Goal: Navigation & Orientation: Find specific page/section

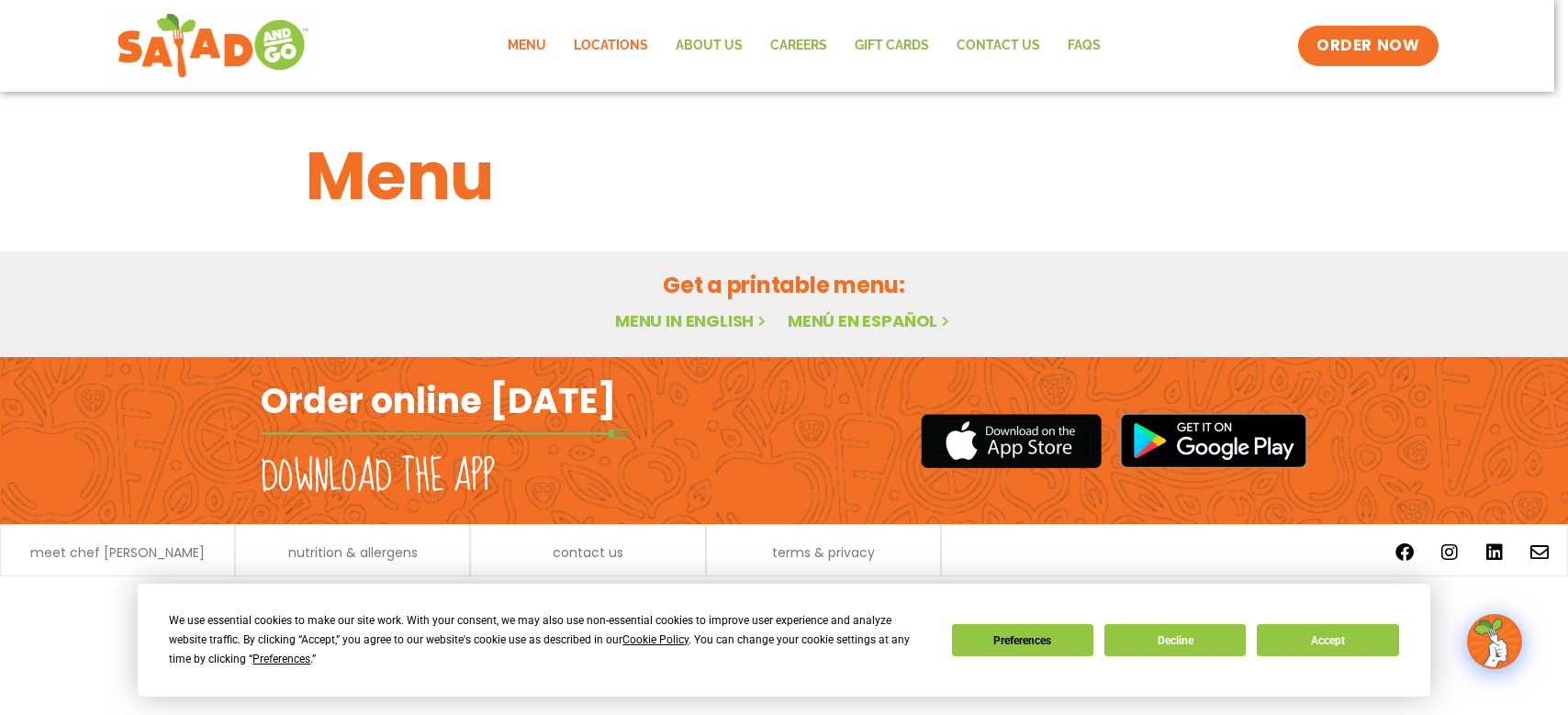
click at [639, 45] on link "Locations" at bounding box center [611, 46] width 101 height 43
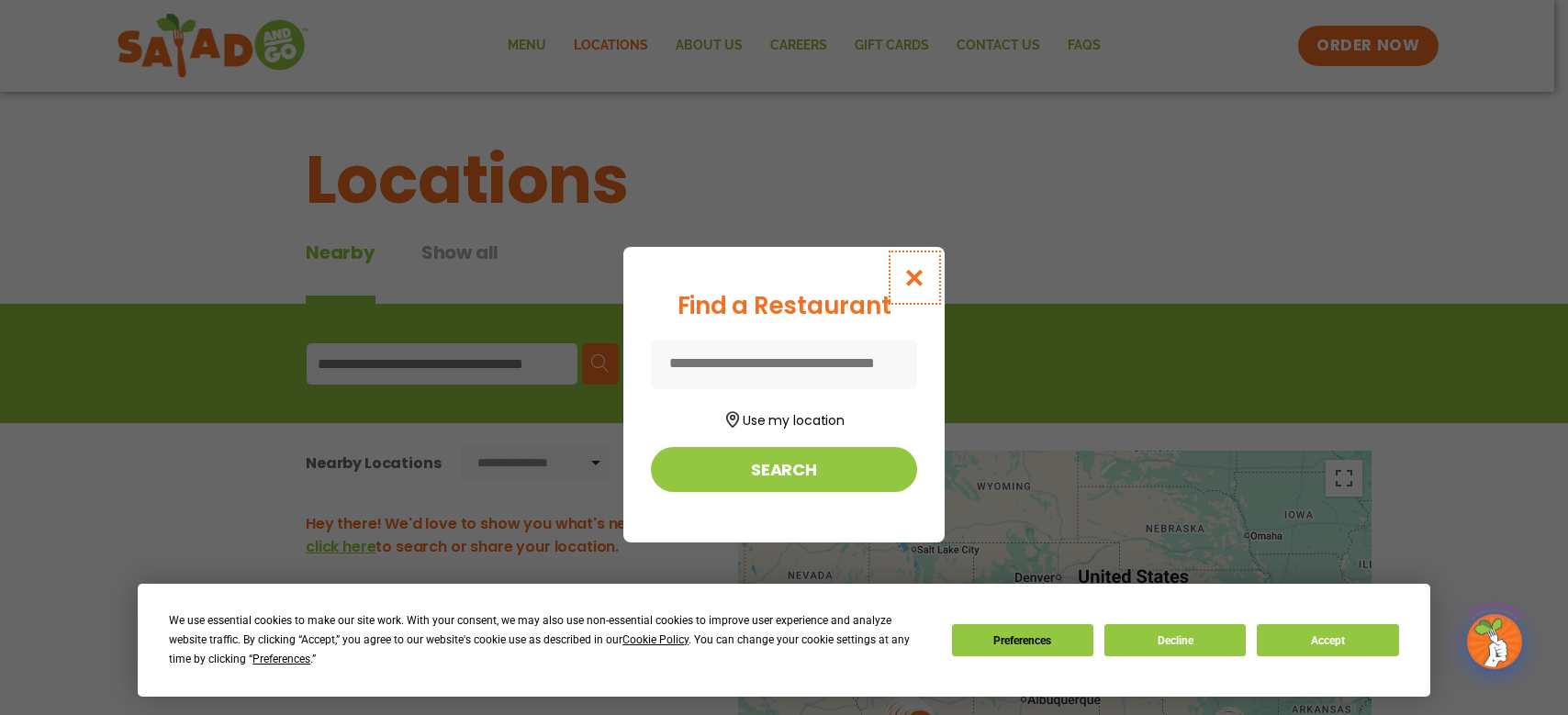
click at [920, 284] on icon "Close modal" at bounding box center [915, 278] width 23 height 19
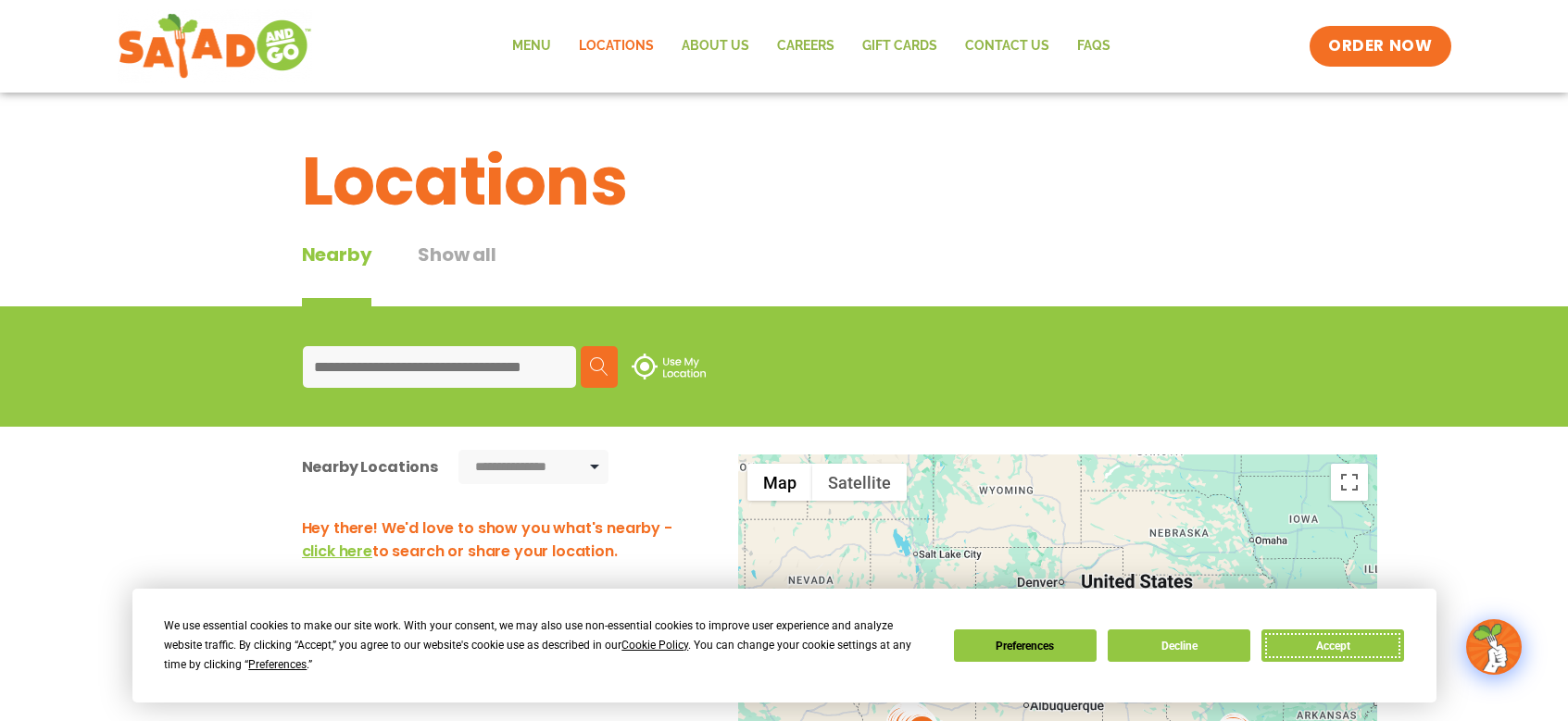
click at [1359, 636] on button "Accept" at bounding box center [1332, 645] width 142 height 32
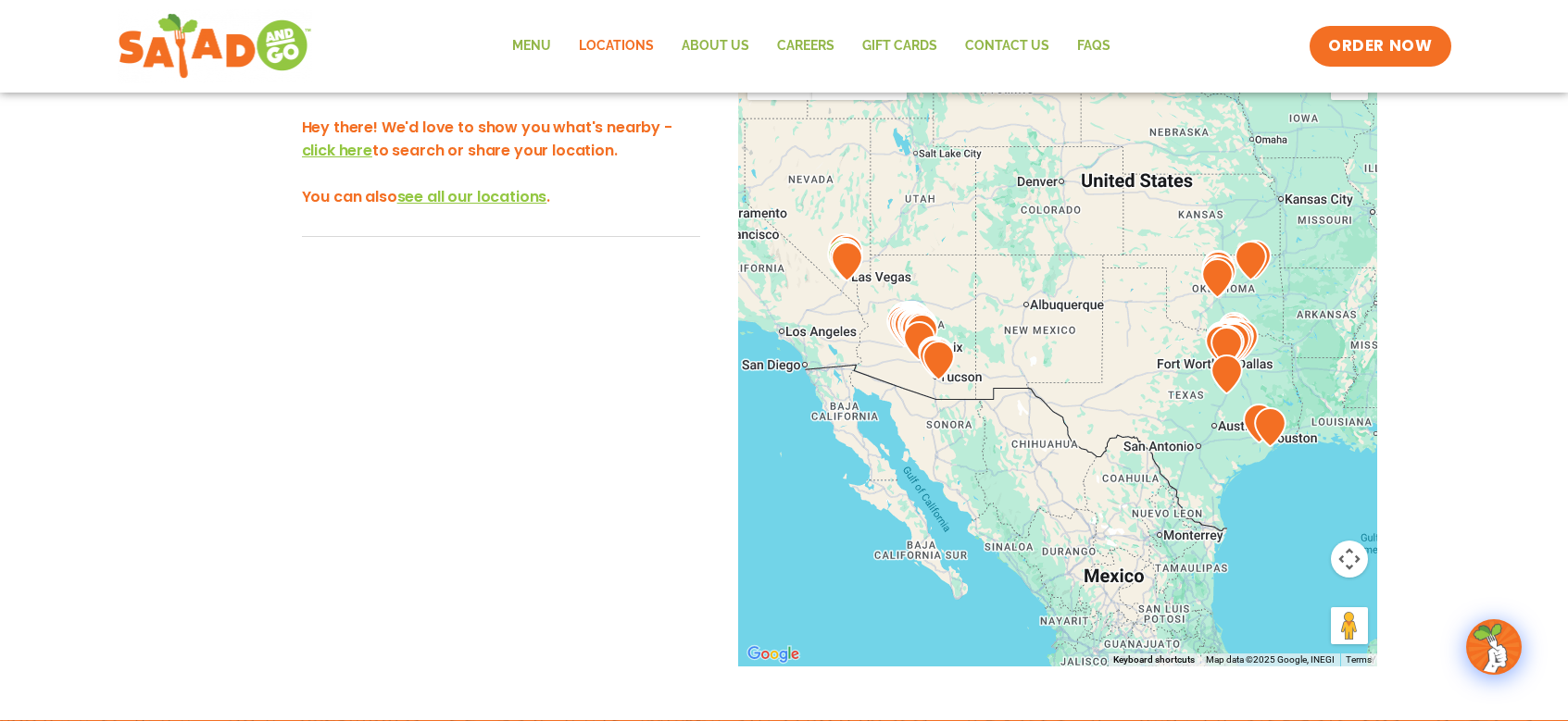
scroll to position [310, 0]
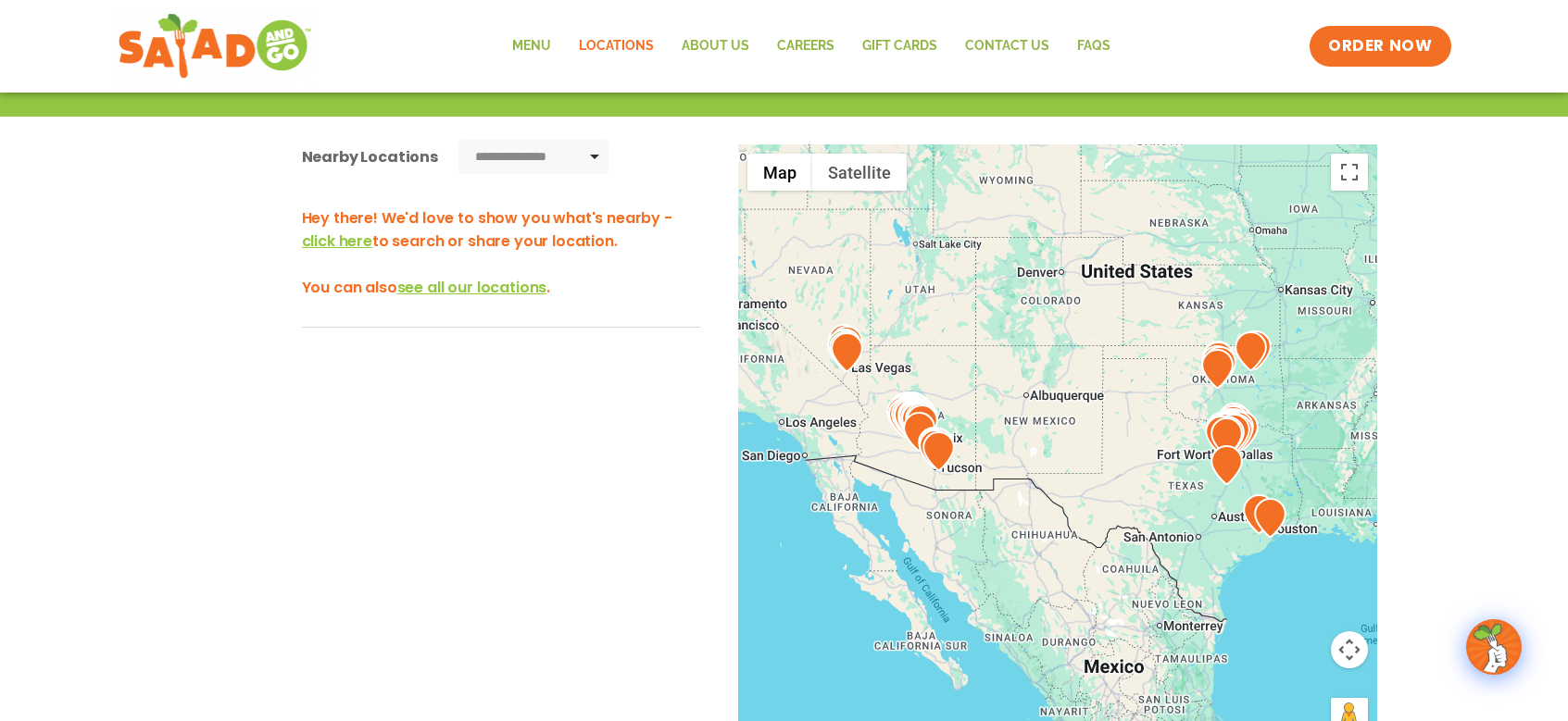
click at [432, 289] on span "see all our locations" at bounding box center [473, 287] width 150 height 21
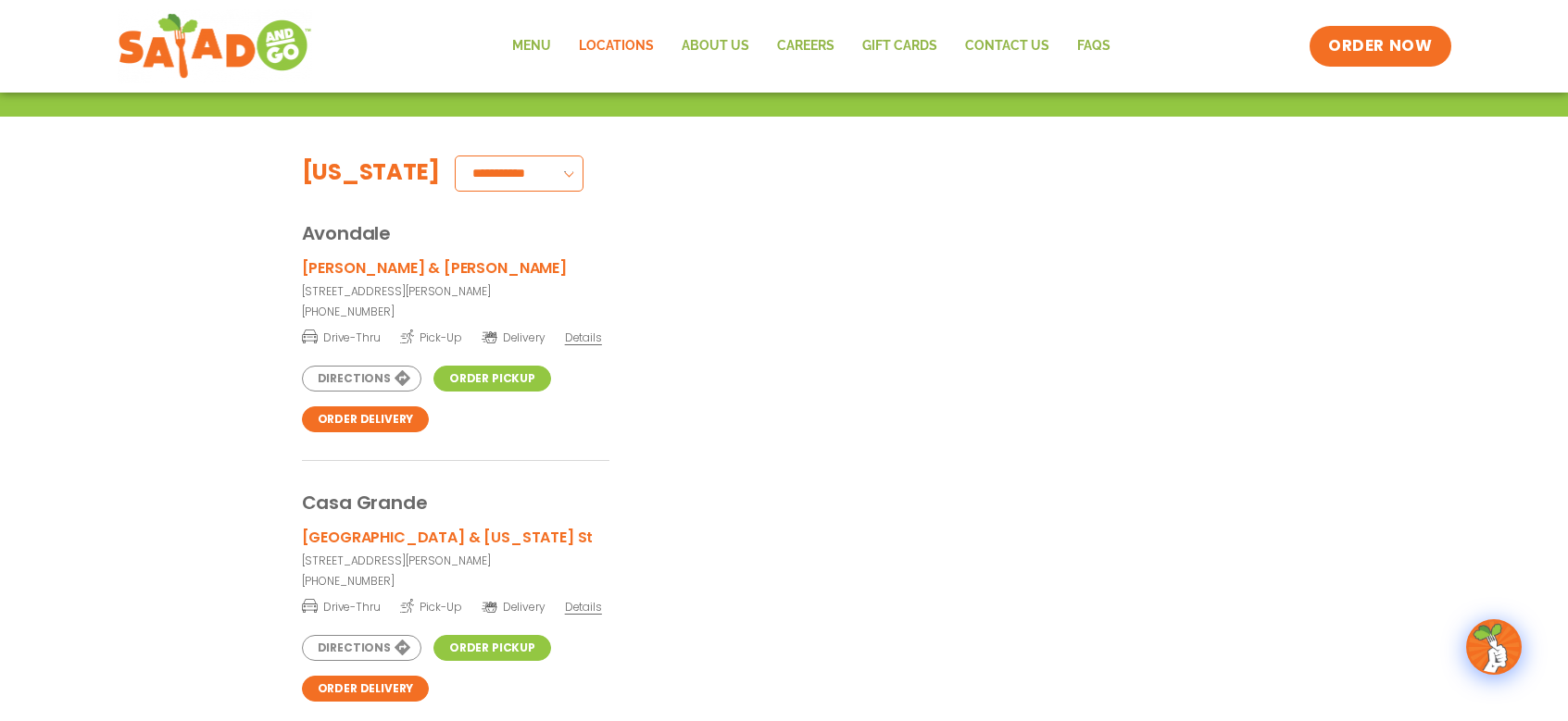
scroll to position [318, 0]
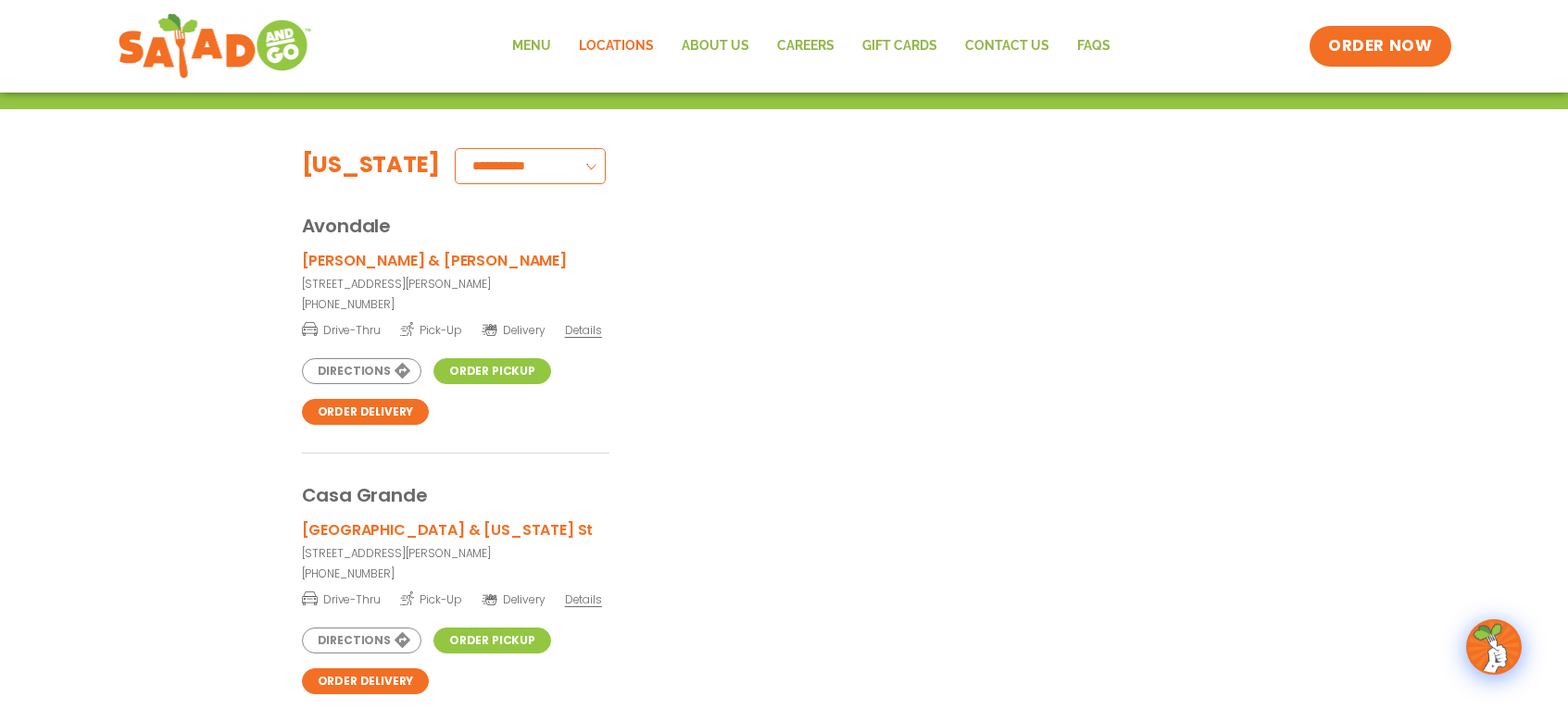
click at [514, 162] on select "**********" at bounding box center [530, 166] width 151 height 36
click at [733, 210] on div "Avondale" at bounding box center [784, 211] width 965 height 56
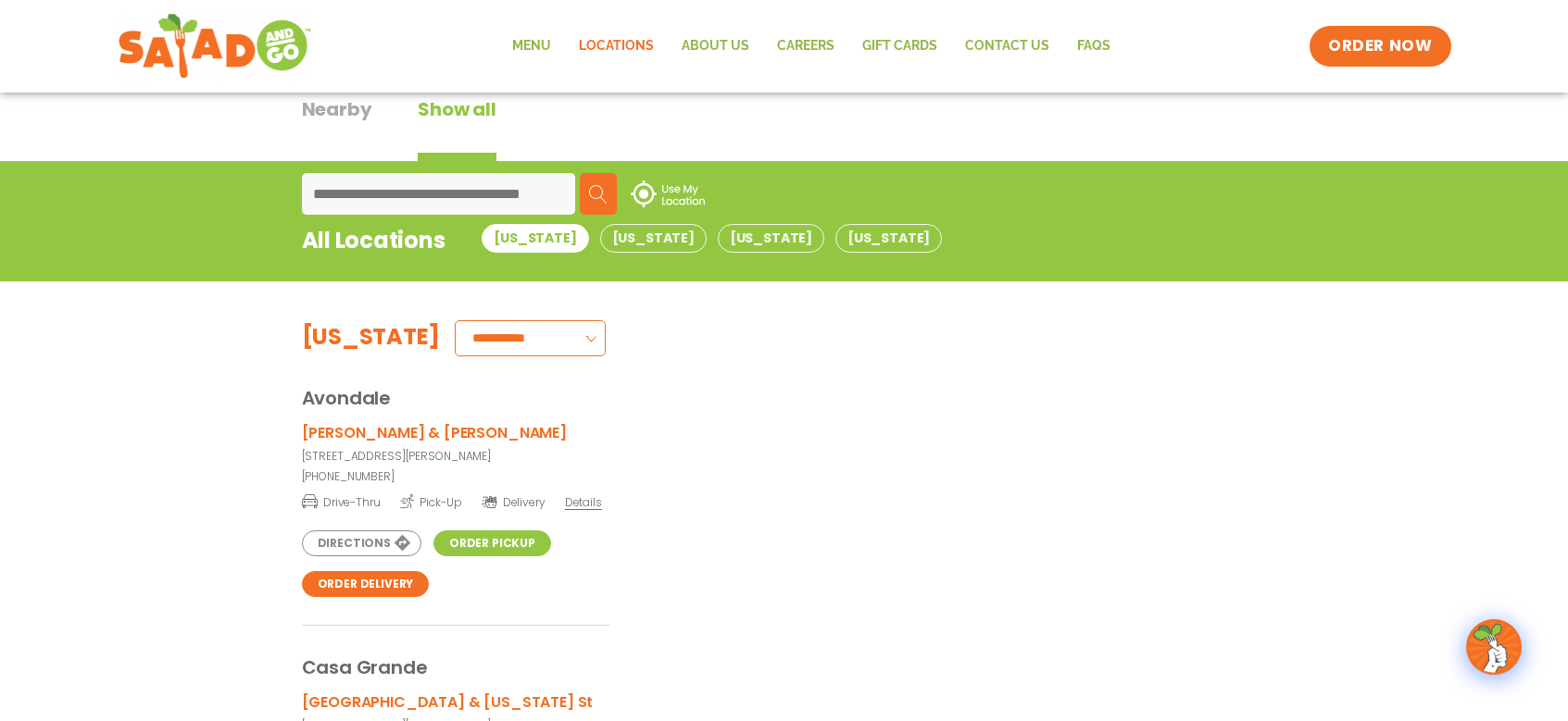
scroll to position [133, 0]
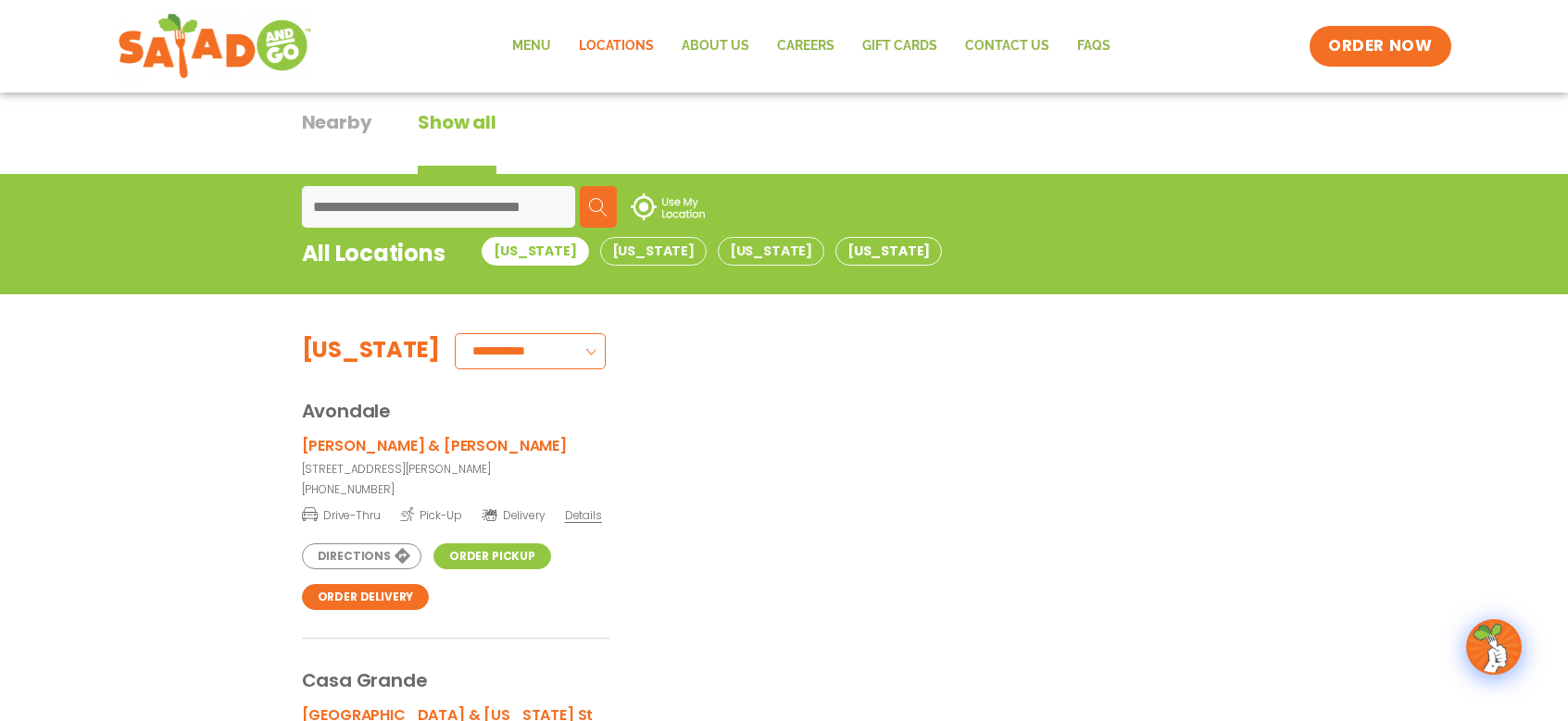
click at [835, 260] on button "[US_STATE]" at bounding box center [888, 250] width 106 height 28
click at [835, 245] on button "[US_STATE]" at bounding box center [888, 250] width 106 height 28
click at [835, 250] on button "[US_STATE]" at bounding box center [888, 250] width 106 height 28
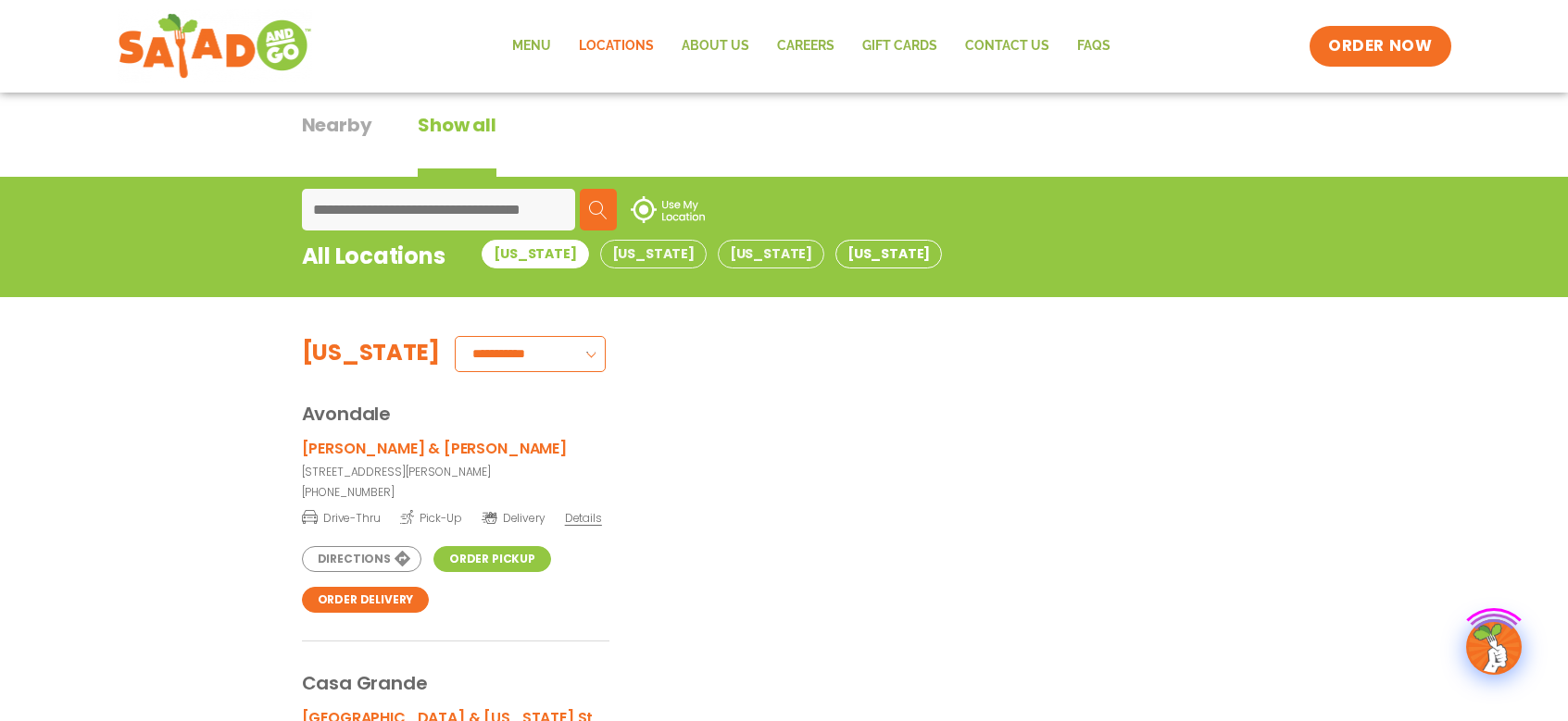
click at [835, 255] on button "[US_STATE]" at bounding box center [888, 253] width 106 height 28
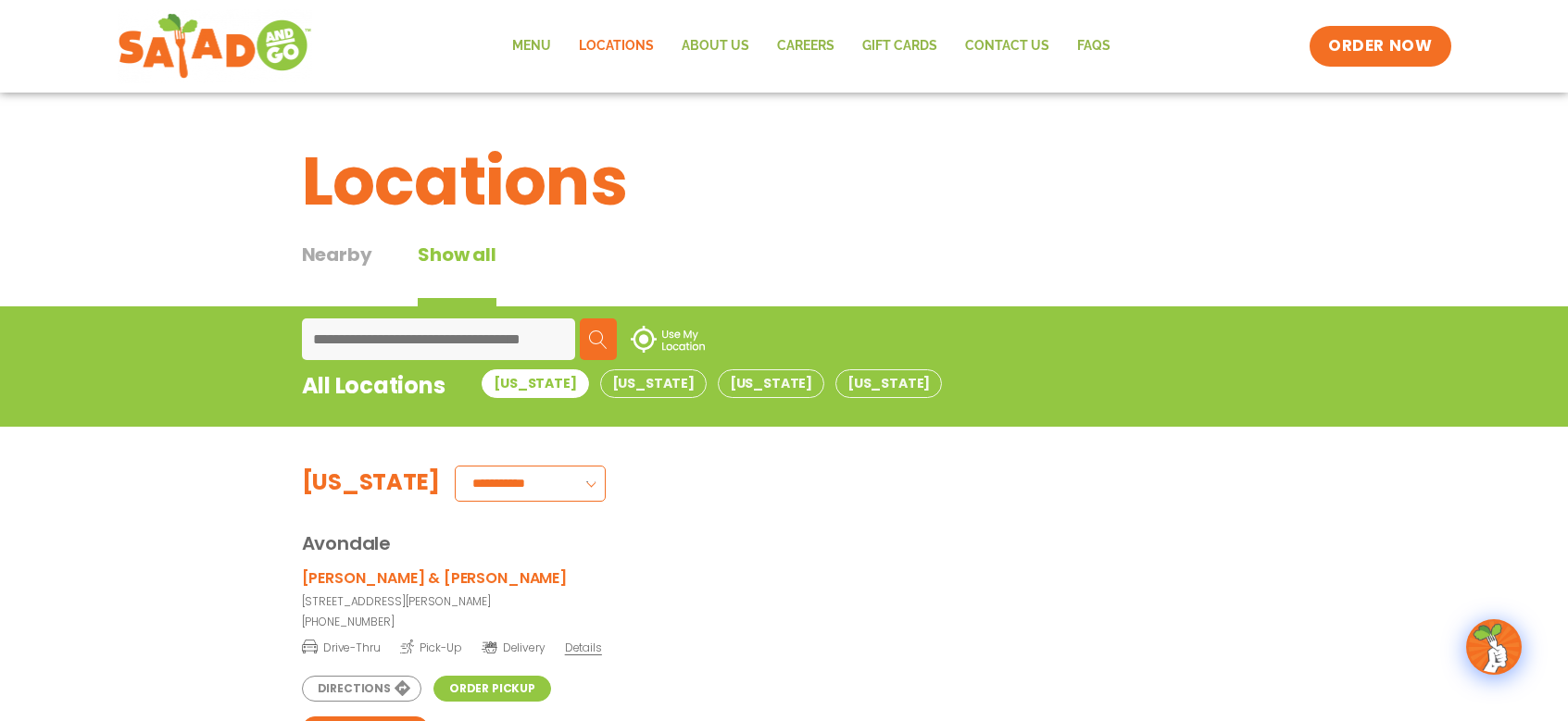
click at [359, 326] on input at bounding box center [439, 339] width 273 height 42
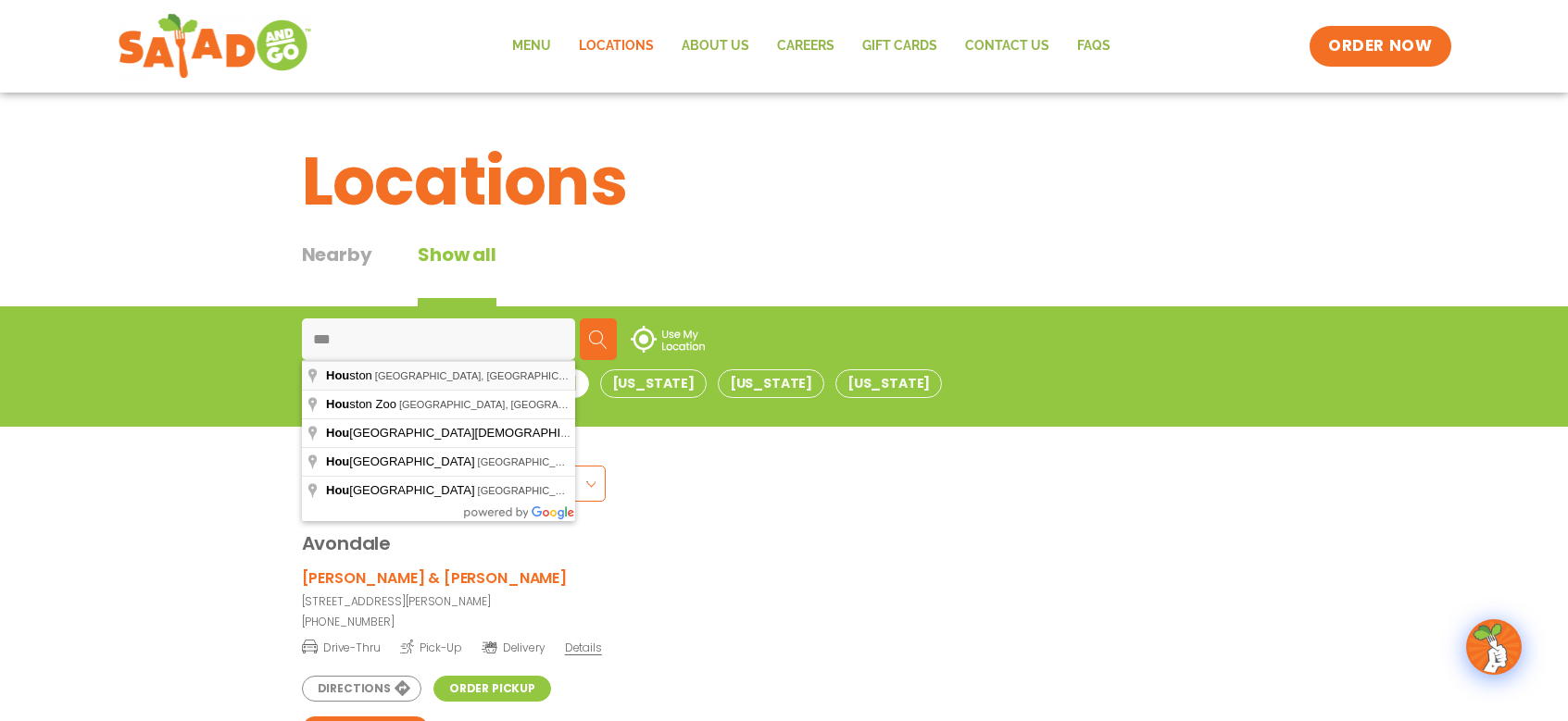
type input "**********"
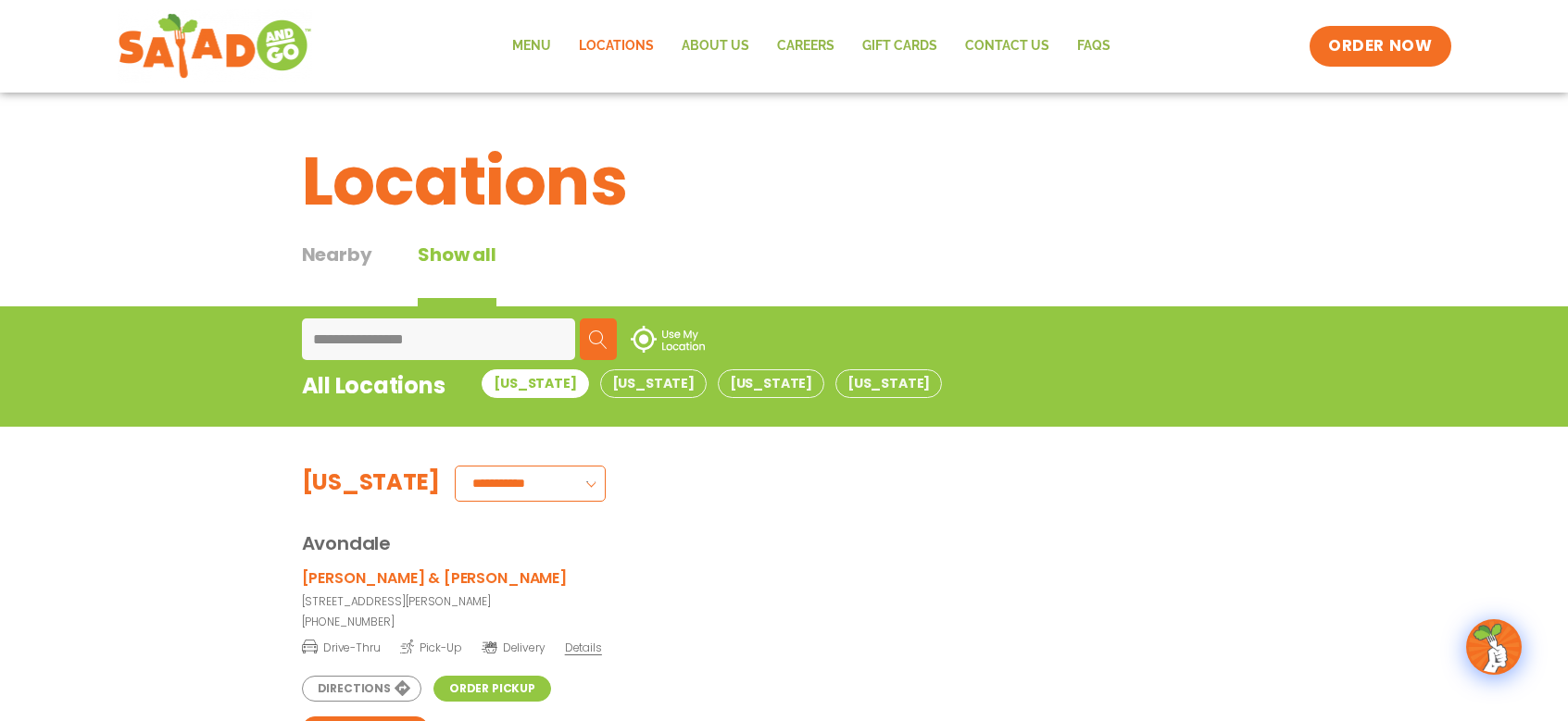
type input "**********"
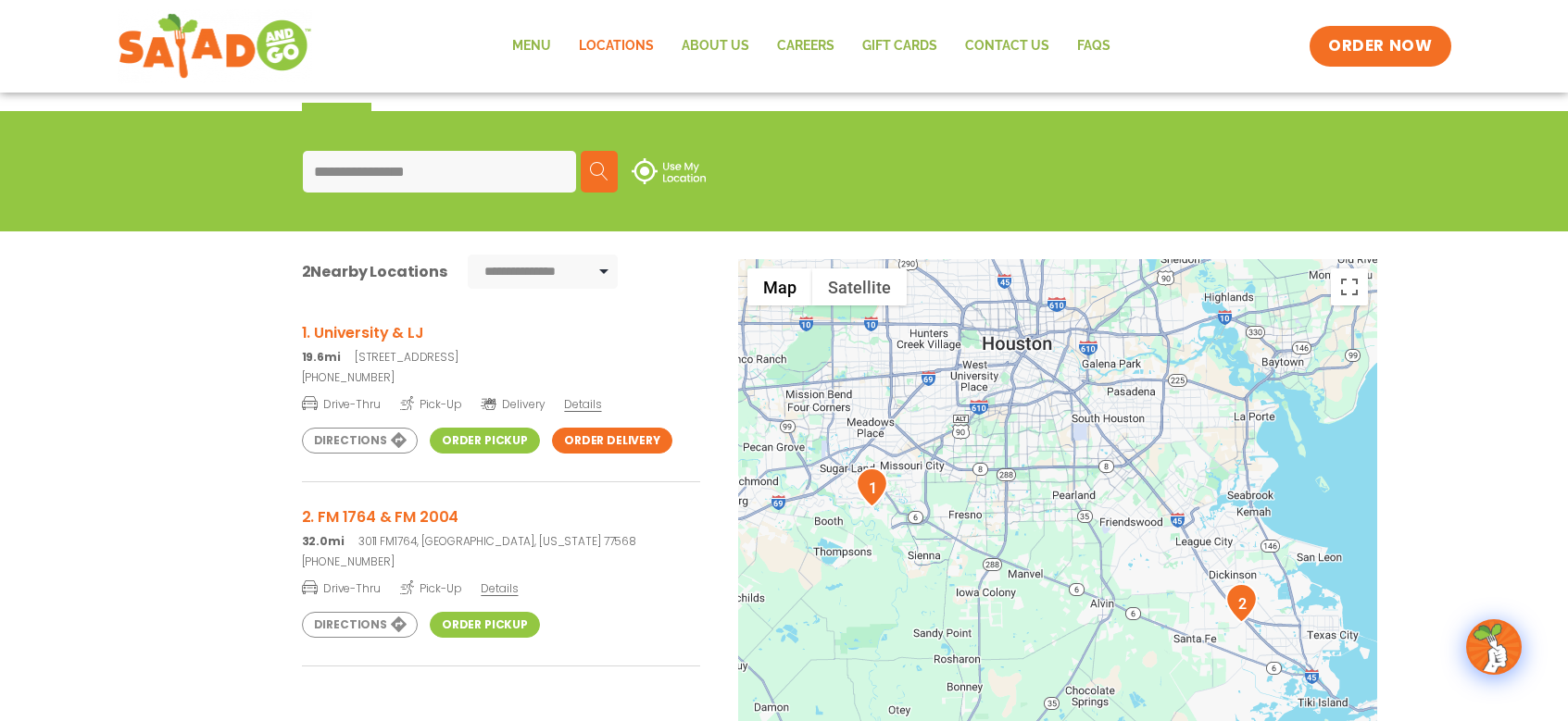
scroll to position [278, 0]
